Goal: Task Accomplishment & Management: Manage account settings

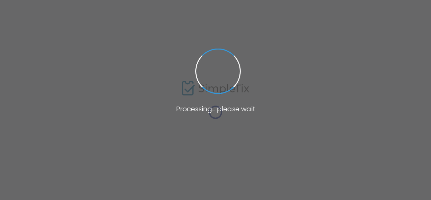
type input "Brookside Acres of [GEOGRAPHIC_DATA]"
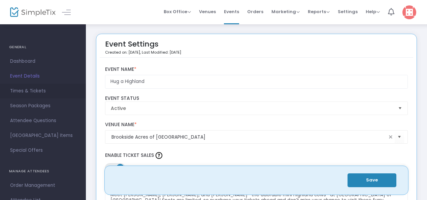
click at [36, 92] on span "Times & Tickets" at bounding box center [43, 91] width 66 height 9
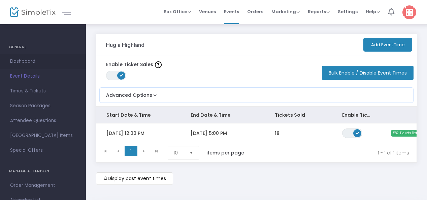
click at [26, 63] on span "Dashboard" at bounding box center [43, 61] width 66 height 9
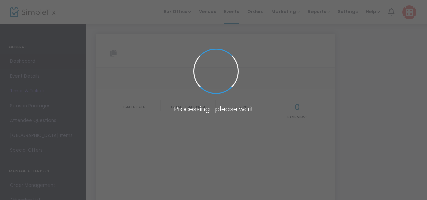
type input "[URL][DOMAIN_NAME]"
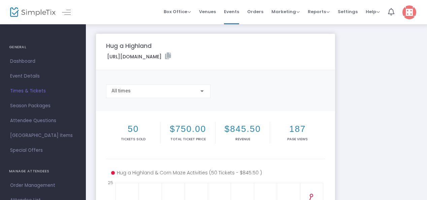
click at [205, 91] on div at bounding box center [202, 90] width 6 height 5
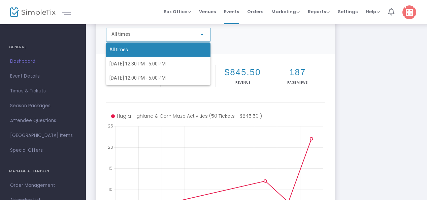
scroll to position [56, 0]
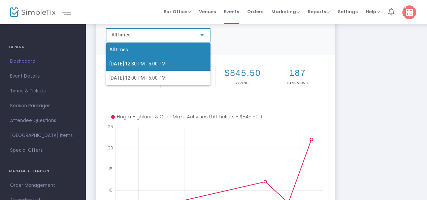
click at [155, 63] on span "[DATE] 12:30 PM - 5:00 PM" at bounding box center [138, 63] width 56 height 5
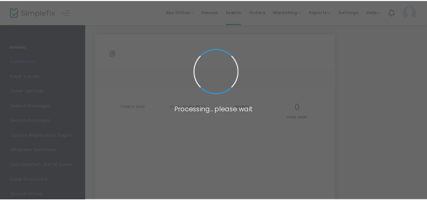
scroll to position [53, 0]
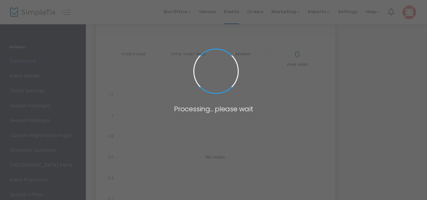
type input "[URL][DOMAIN_NAME]"
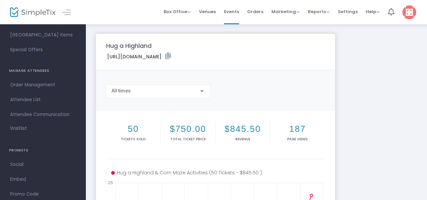
scroll to position [101, 0]
click at [31, 97] on span "Attendee List" at bounding box center [43, 99] width 66 height 9
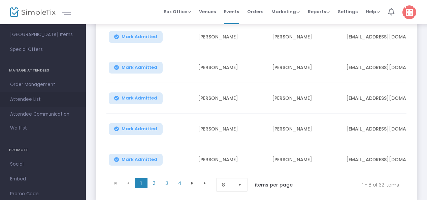
scroll to position [258, 0]
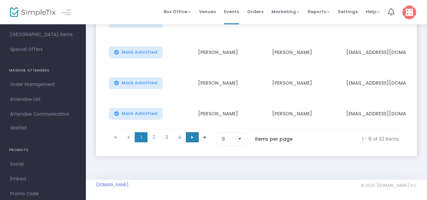
click at [194, 134] on span "Go to the next page" at bounding box center [192, 136] width 5 height 5
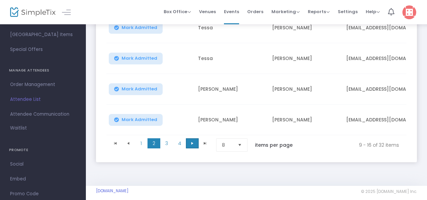
scroll to position [249, 0]
click at [191, 144] on span "Go to the next page" at bounding box center [192, 142] width 5 height 5
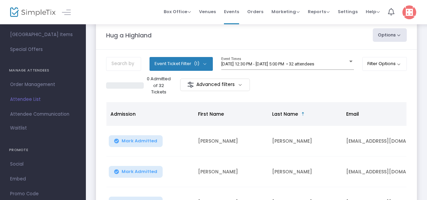
scroll to position [0, 0]
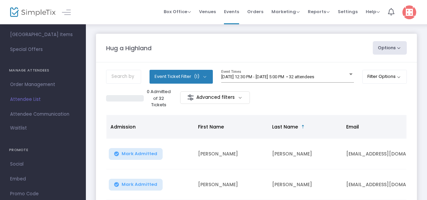
click at [399, 48] on button "Options" at bounding box center [390, 47] width 34 height 13
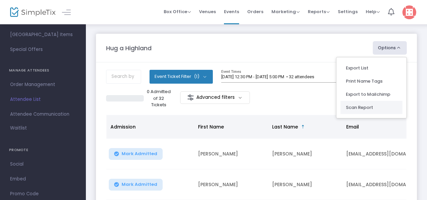
click at [361, 107] on li "Scan Report" at bounding box center [372, 107] width 62 height 13
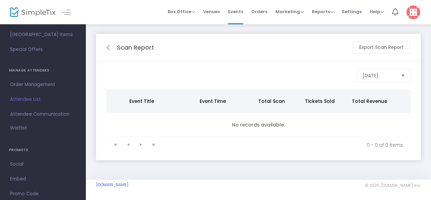
click at [108, 48] on icon at bounding box center [108, 47] width 4 height 7
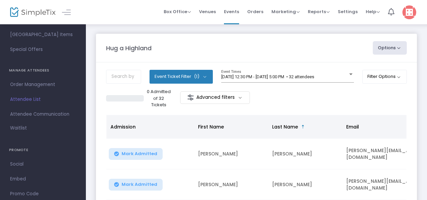
click at [399, 48] on button "Options" at bounding box center [390, 47] width 34 height 13
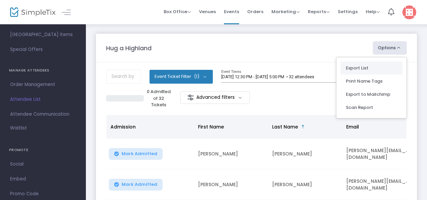
click at [362, 71] on li "Export List" at bounding box center [372, 67] width 62 height 13
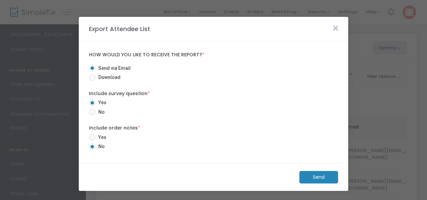
radio input "false"
radio input "true"
click at [333, 90] on label "Include survey question *" at bounding box center [213, 93] width 249 height 7
click at [336, 26] on icon at bounding box center [335, 28] width 5 height 7
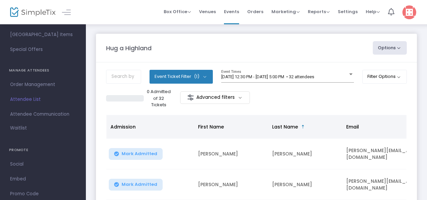
click at [399, 48] on button "Options" at bounding box center [390, 47] width 34 height 13
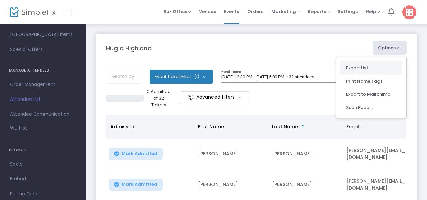
click at [365, 67] on li "Export List" at bounding box center [372, 67] width 62 height 13
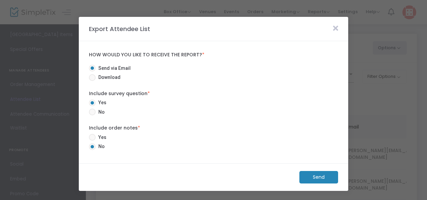
click at [93, 80] on span at bounding box center [92, 77] width 7 height 7
click at [92, 81] on input "Download" at bounding box center [92, 81] width 0 height 0
radio input "true"
click at [321, 177] on m-button "Download" at bounding box center [313, 177] width 50 height 12
